Goal: Use online tool/utility: Utilize a website feature to perform a specific function

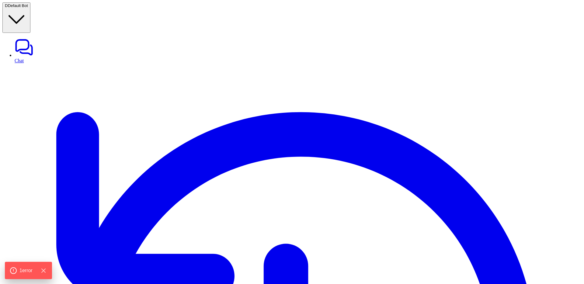
type textarea "**********"
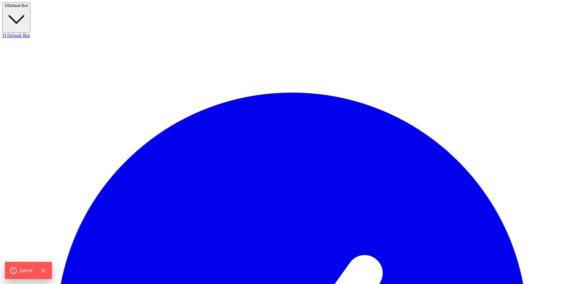
click at [30, 10] on button "D Default Bot" at bounding box center [16, 17] width 28 height 30
